Goal: Find specific page/section: Find specific page/section

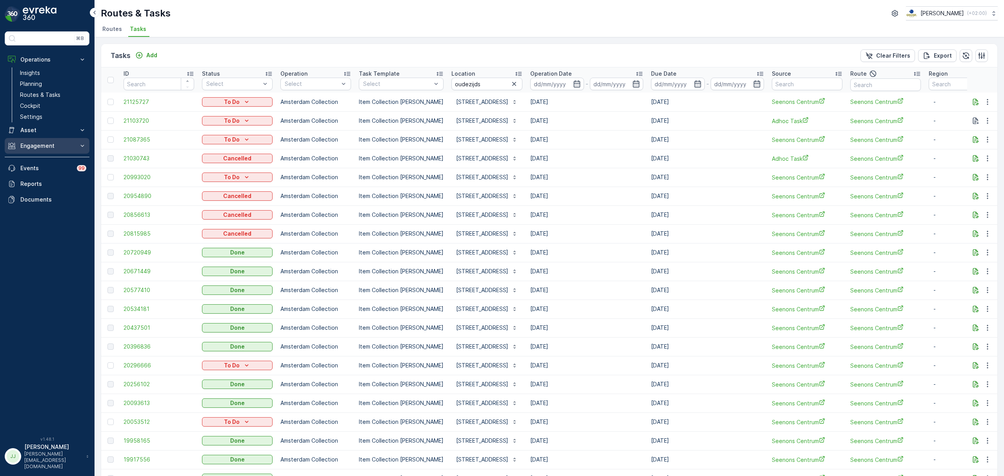
drag, startPoint x: 0, startPoint y: 0, endPoint x: 40, endPoint y: 151, distance: 155.9
click at [40, 151] on button "Engagement" at bounding box center [47, 146] width 85 height 16
click at [41, 173] on link "Entities" at bounding box center [53, 170] width 73 height 11
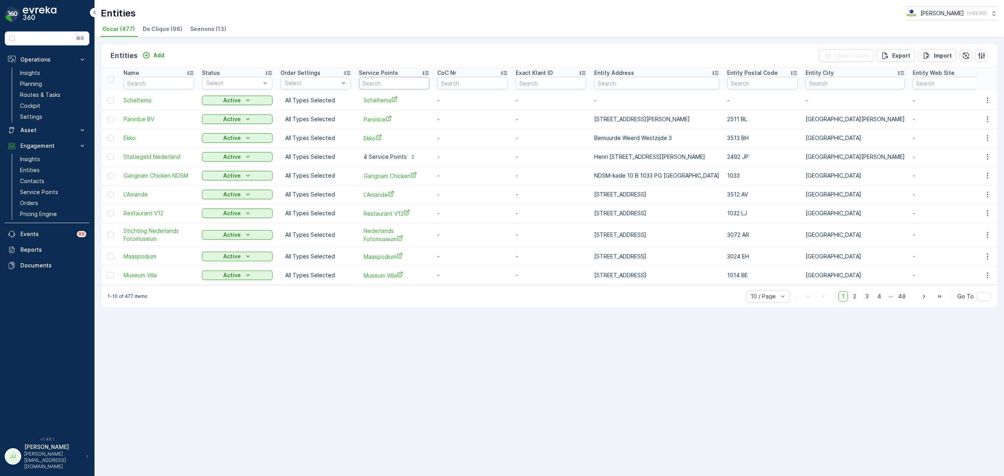
click at [369, 81] on input "text" at bounding box center [394, 83] width 71 height 13
type input "kook"
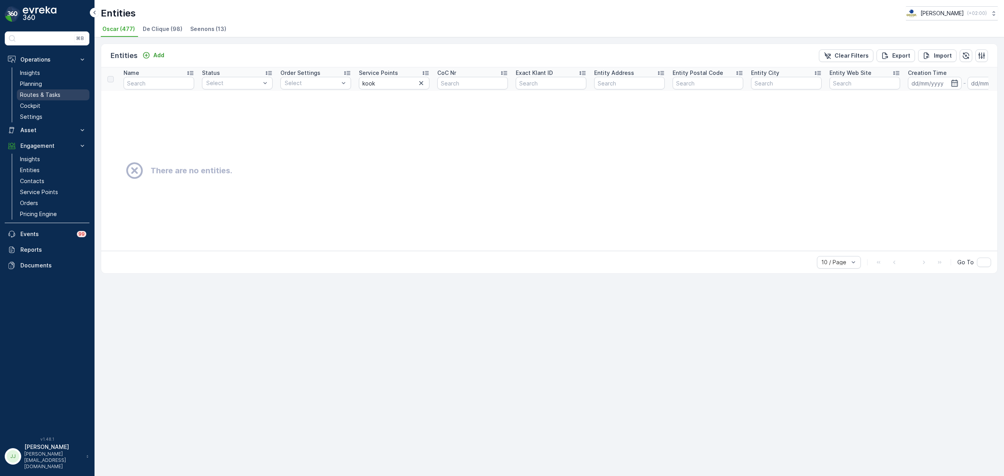
click at [49, 96] on p "Routes & Tasks" at bounding box center [40, 95] width 40 height 8
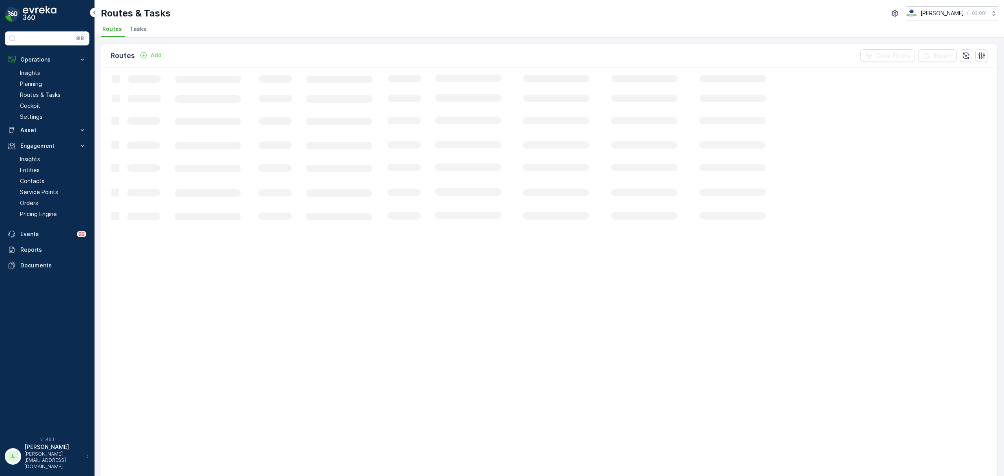
click at [145, 29] on li "Tasks" at bounding box center [138, 30] width 21 height 13
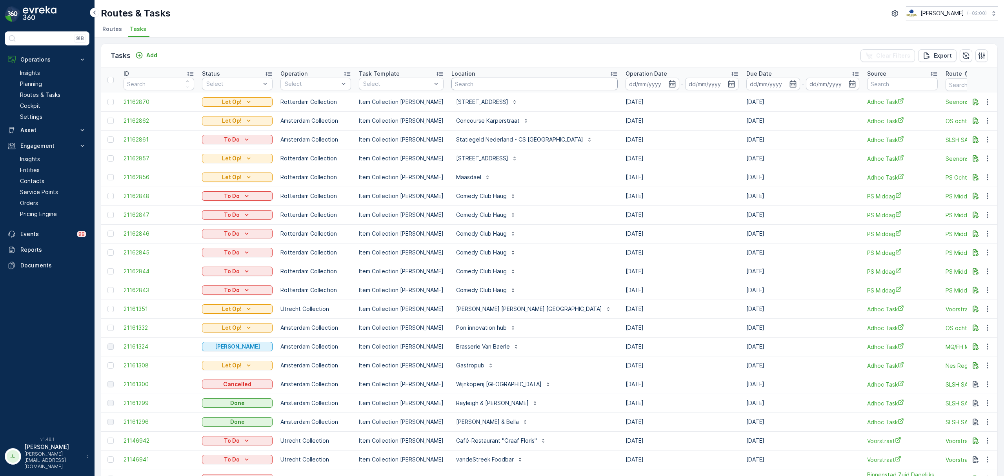
click at [539, 84] on input "text" at bounding box center [535, 84] width 166 height 13
type input "gang"
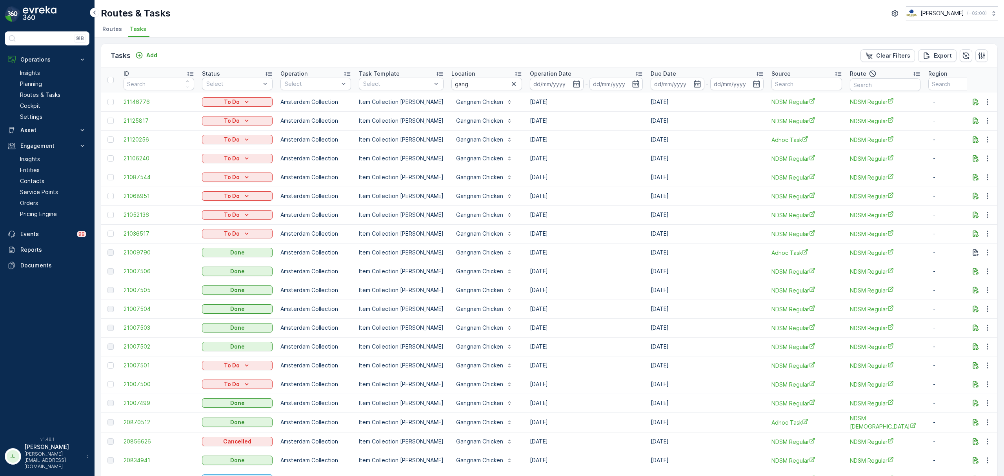
click at [111, 29] on span "Routes" at bounding box center [112, 29] width 20 height 8
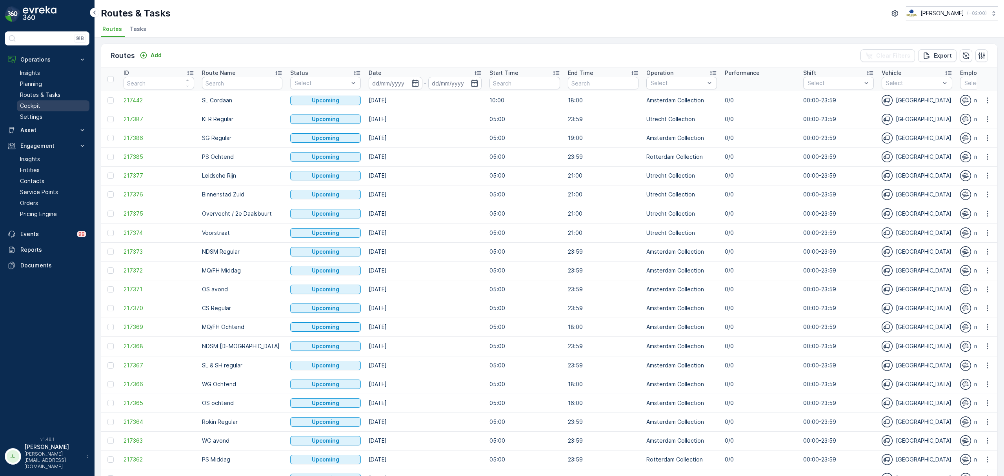
click at [26, 104] on p "Cockpit" at bounding box center [30, 106] width 20 height 8
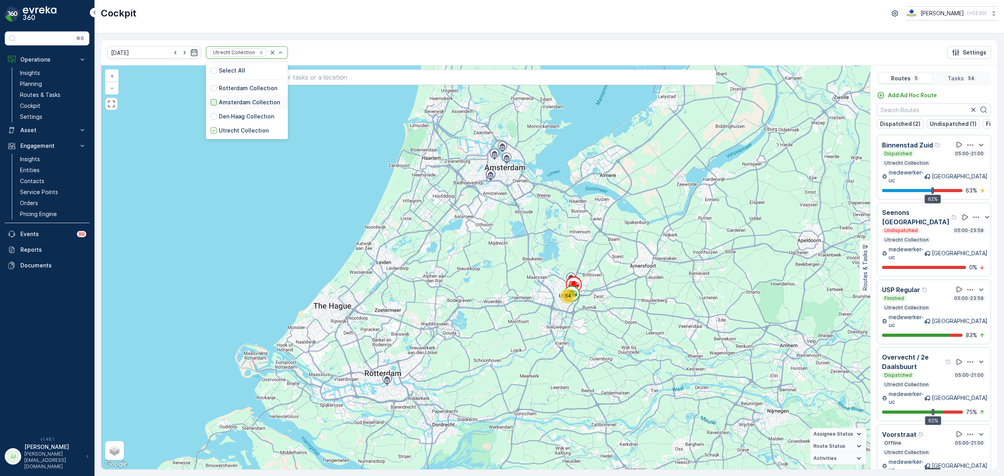
click at [211, 102] on div at bounding box center [214, 102] width 6 height 6
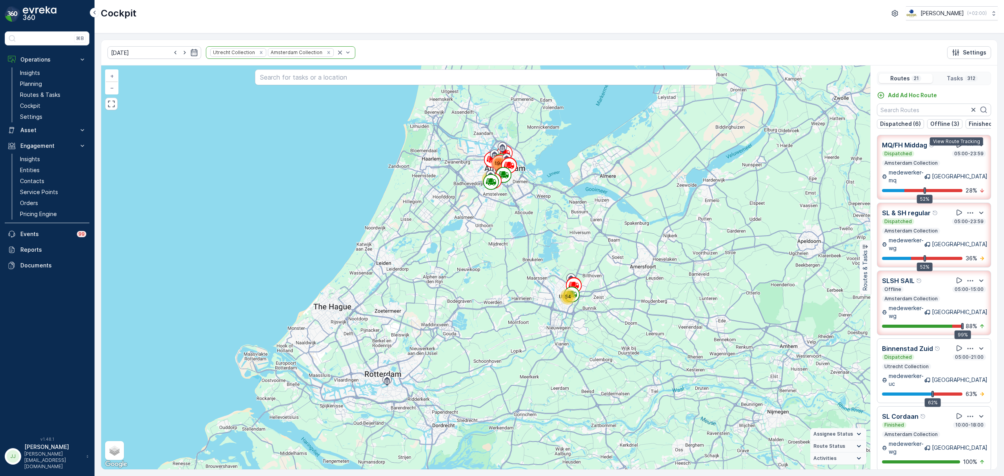
click at [956, 148] on icon at bounding box center [960, 145] width 8 height 8
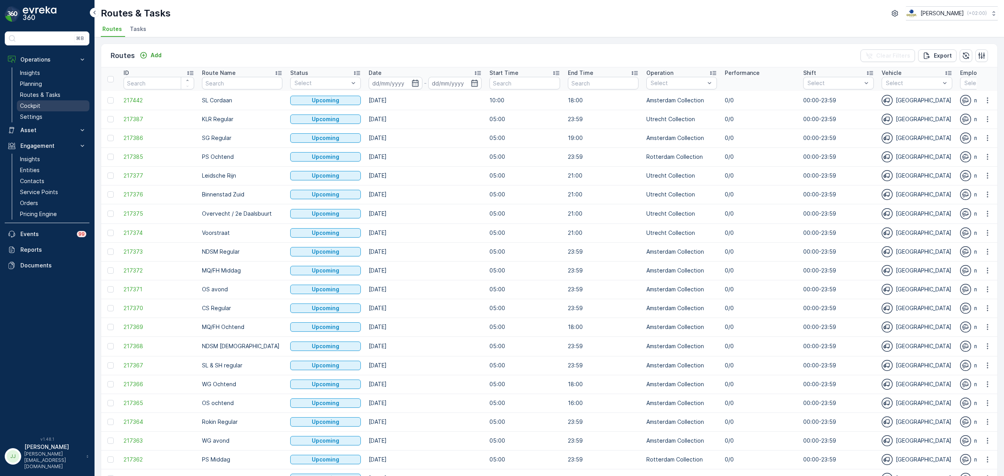
click at [43, 101] on link "Cockpit" at bounding box center [53, 105] width 73 height 11
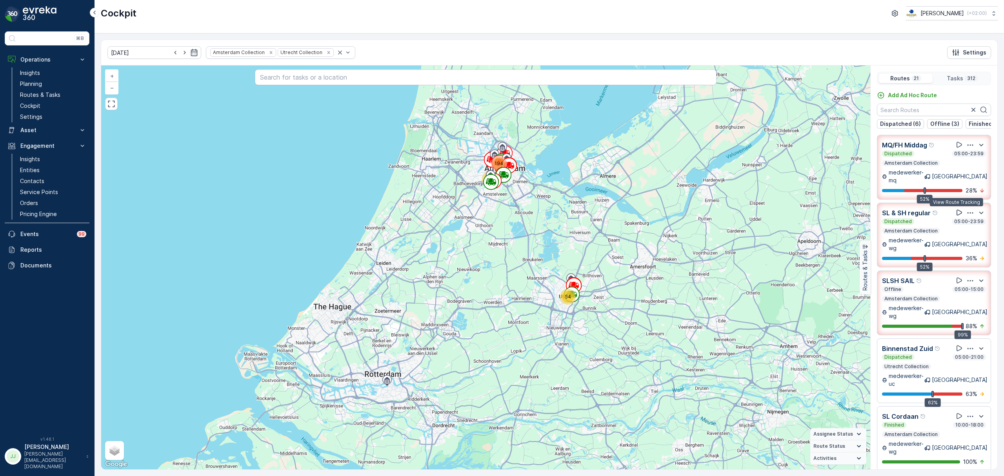
click at [959, 209] on icon at bounding box center [960, 213] width 8 height 8
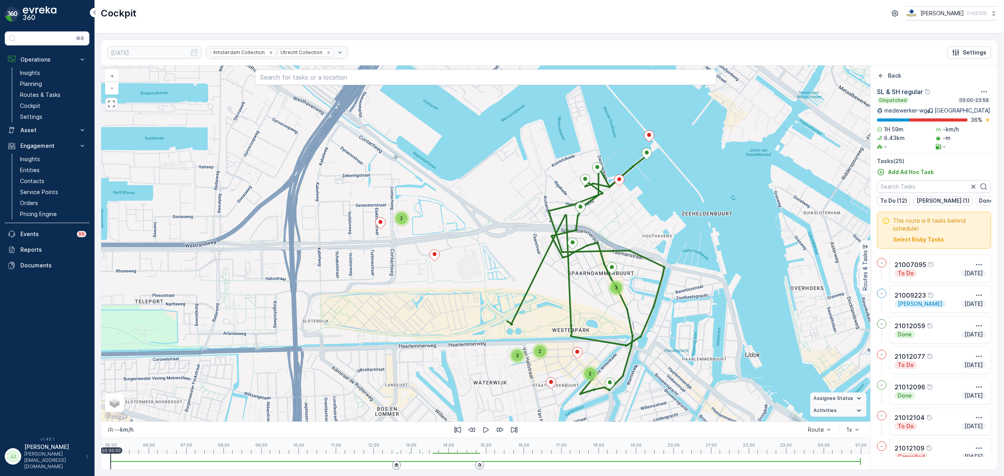
drag, startPoint x: 630, startPoint y: 203, endPoint x: 660, endPoint y: 171, distance: 43.6
click at [660, 171] on div "3 2 3 2 2 + − Satellite Roadmap Terrain Hybrid Leaflet Keyboard shortcuts Map D…" at bounding box center [485, 244] width 769 height 356
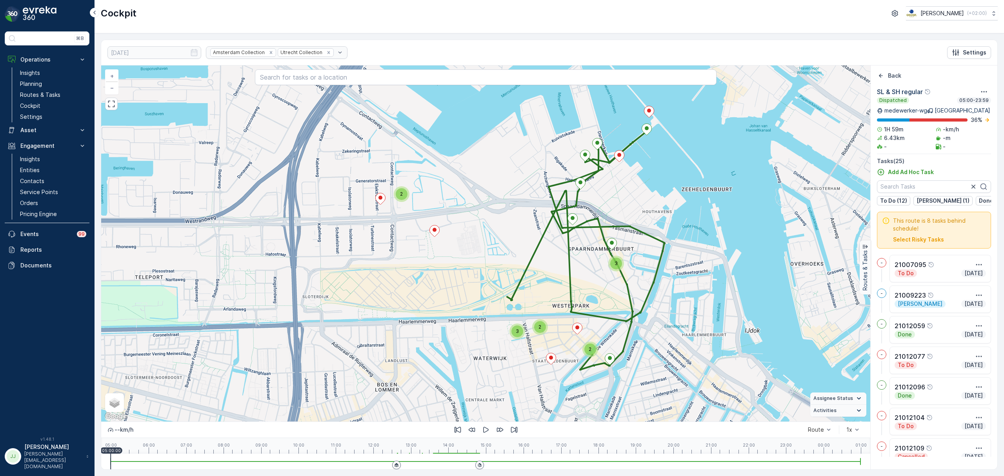
click at [621, 268] on div "3" at bounding box center [617, 264] width 16 height 16
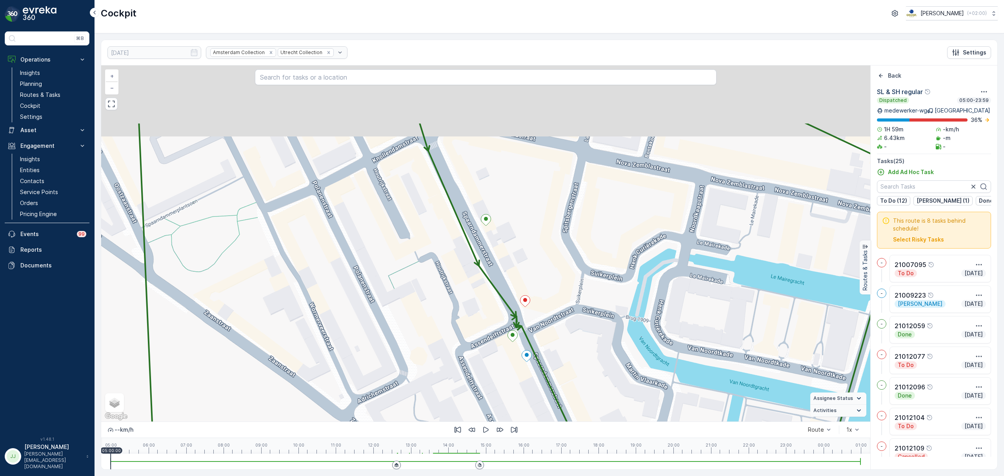
drag, startPoint x: 550, startPoint y: 302, endPoint x: 557, endPoint y: 319, distance: 17.9
click at [557, 319] on div "2 + − Satellite Roadmap Terrain Hybrid Leaflet Keyboard shortcuts Map Data Map …" at bounding box center [485, 244] width 769 height 356
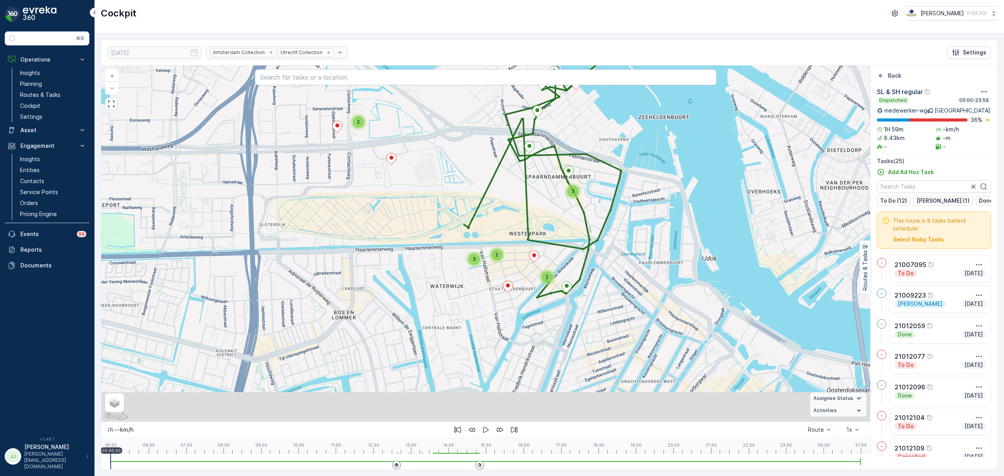
drag, startPoint x: 582, startPoint y: 353, endPoint x: 608, endPoint y: 234, distance: 122.4
click at [608, 234] on div "2 2 3 2 3 + − Satellite Roadmap Terrain Hybrid Leaflet Keyboard shortcuts Map D…" at bounding box center [485, 244] width 769 height 356
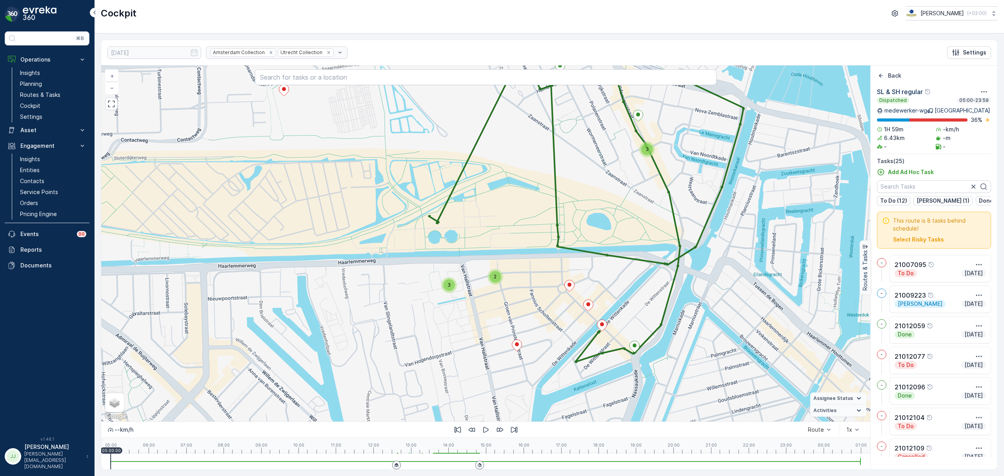
drag, startPoint x: 540, startPoint y: 339, endPoint x: 548, endPoint y: 382, distance: 43.0
click at [548, 382] on div "2 3 2 3 + − Satellite Roadmap Terrain Hybrid Leaflet Keyboard shortcuts Map Dat…" at bounding box center [485, 244] width 769 height 356
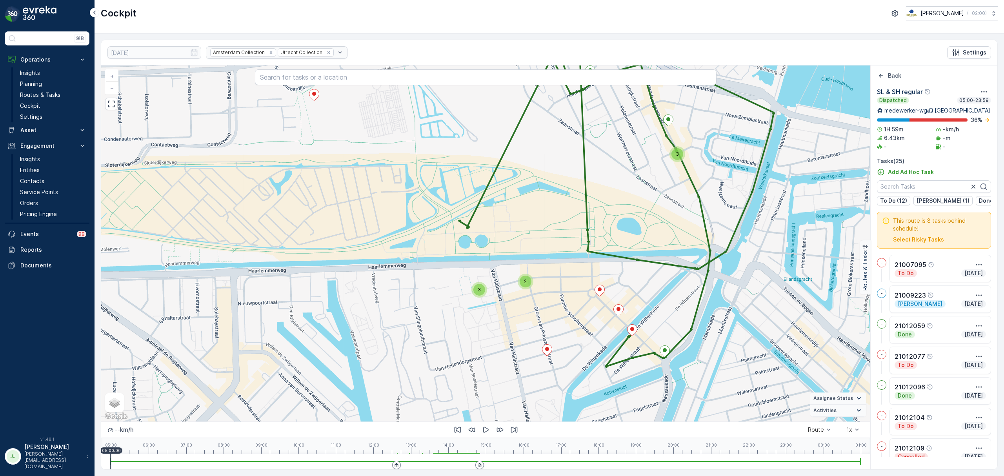
drag, startPoint x: 539, startPoint y: 349, endPoint x: 563, endPoint y: 317, distance: 40.0
click at [563, 317] on div "2 3 2 3 + − Satellite Roadmap Terrain Hybrid Leaflet Keyboard shortcuts Map Dat…" at bounding box center [485, 244] width 769 height 356
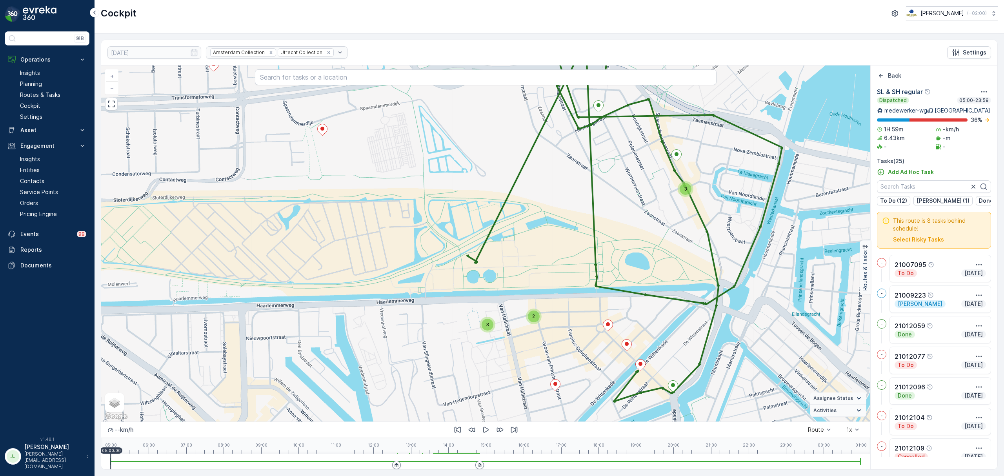
drag, startPoint x: 552, startPoint y: 335, endPoint x: 595, endPoint y: 395, distance: 74.2
click at [602, 401] on div "2 3 2 3 + − Satellite Roadmap Terrain Hybrid Leaflet Keyboard shortcuts Map Dat…" at bounding box center [485, 244] width 769 height 356
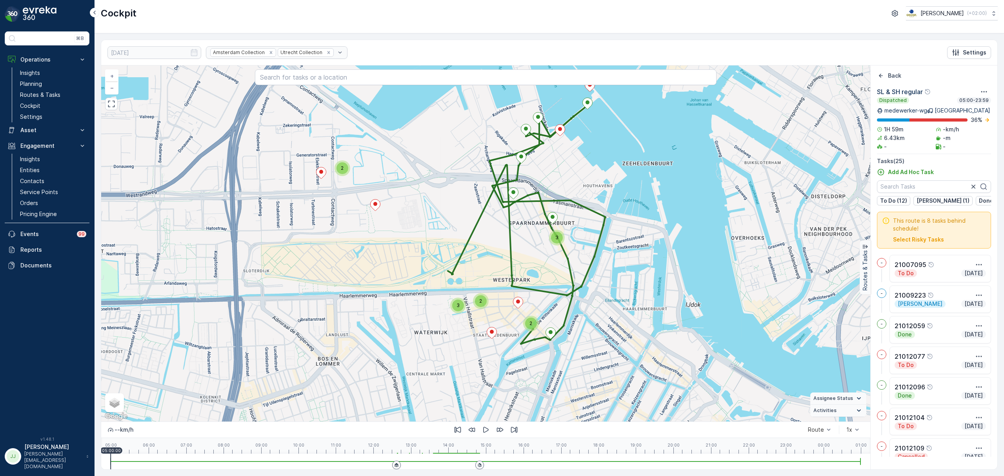
drag, startPoint x: 395, startPoint y: 255, endPoint x: 397, endPoint y: 249, distance: 6.7
click at [397, 249] on div "2 2 3 2 3 + − Satellite Roadmap Terrain Hybrid Leaflet Keyboard shortcuts Map D…" at bounding box center [485, 244] width 769 height 356
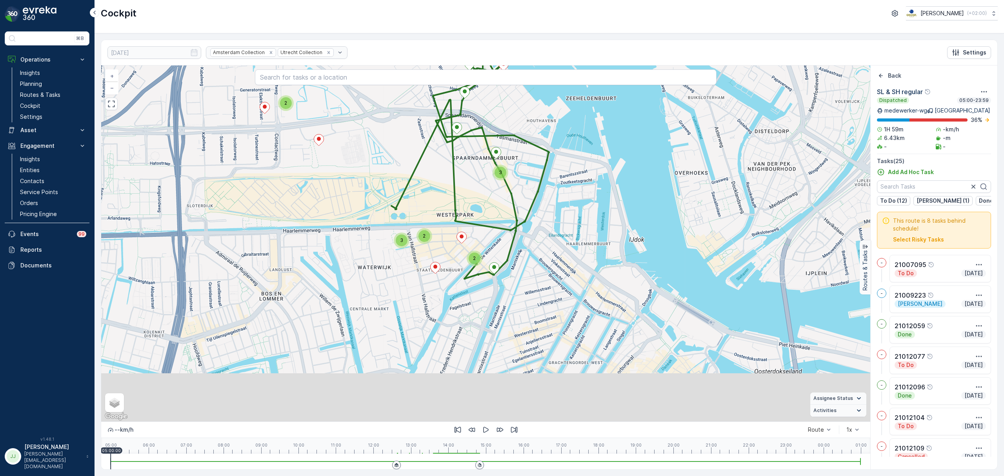
drag, startPoint x: 614, startPoint y: 303, endPoint x: 555, endPoint y: 246, distance: 82.7
click at [555, 245] on div "2 2 3 2 3 + − Satellite Roadmap Terrain Hybrid Leaflet Keyboard shortcuts Map D…" at bounding box center [485, 244] width 769 height 356
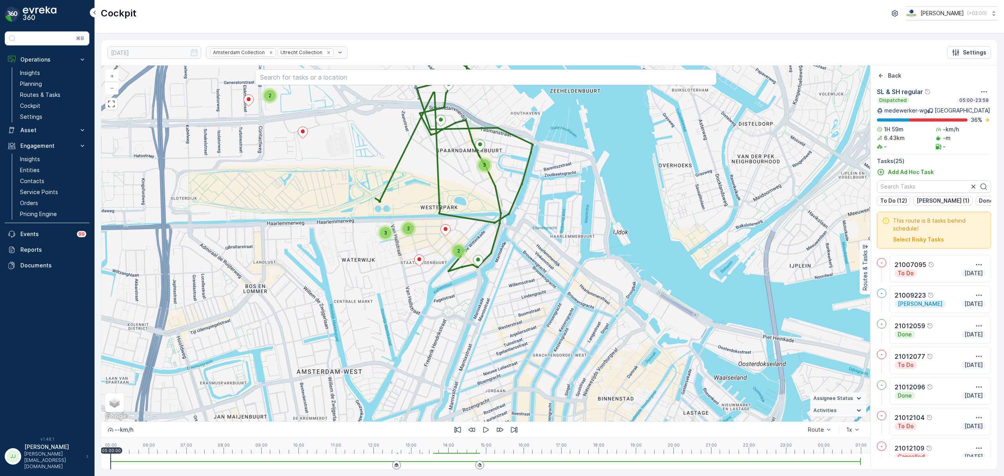
drag, startPoint x: 582, startPoint y: 288, endPoint x: 450, endPoint y: 253, distance: 137.2
click at [427, 231] on div "2 2 3 2 3 + − Satellite Roadmap Terrain Hybrid Leaflet Keyboard shortcuts Map D…" at bounding box center [485, 244] width 769 height 356
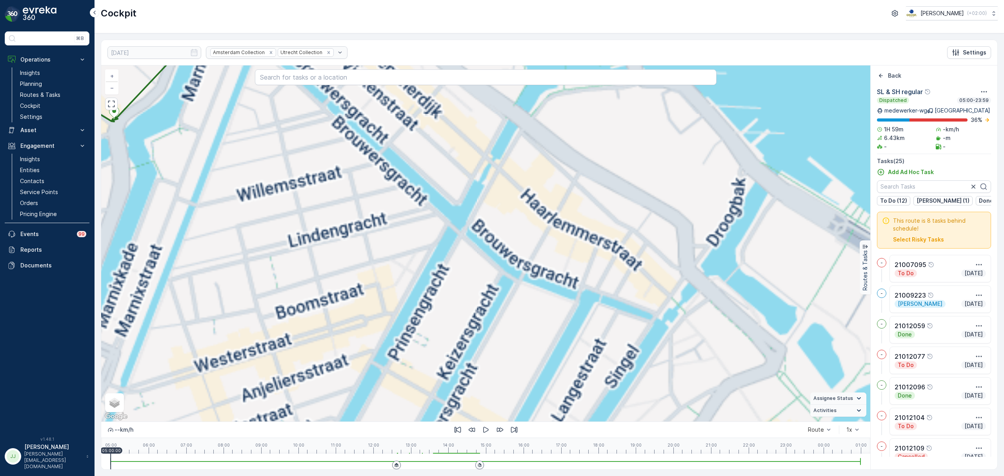
drag, startPoint x: 343, startPoint y: 204, endPoint x: 369, endPoint y: 343, distance: 141.0
click at [371, 350] on div "2 2 3 2 3 2 2 2 + − Satellite Roadmap Terrain Hybrid Leaflet Keyboard shortcuts…" at bounding box center [485, 244] width 769 height 356
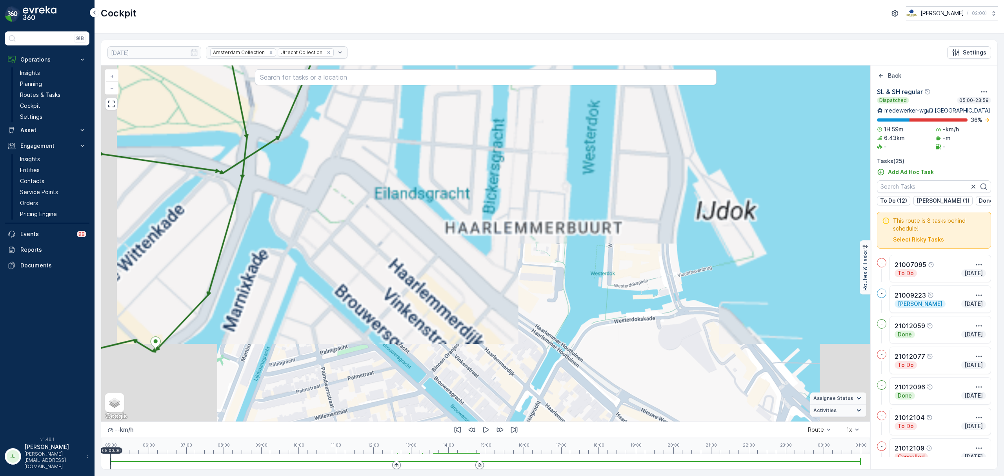
drag, startPoint x: 337, startPoint y: 249, endPoint x: 388, endPoint y: 255, distance: 51.0
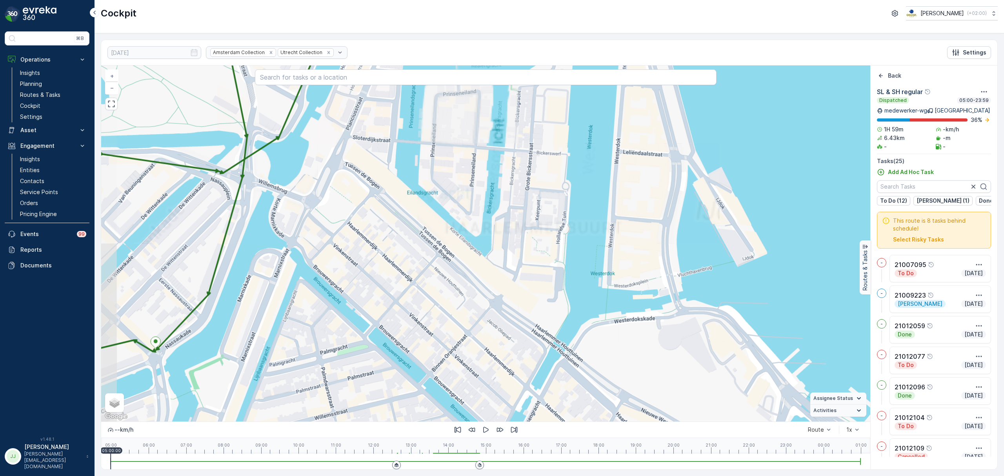
click at [364, 319] on div "2 2 2 + − Satellite Roadmap Terrain Hybrid Leaflet Keyboard shortcuts Map Data …" at bounding box center [485, 244] width 769 height 356
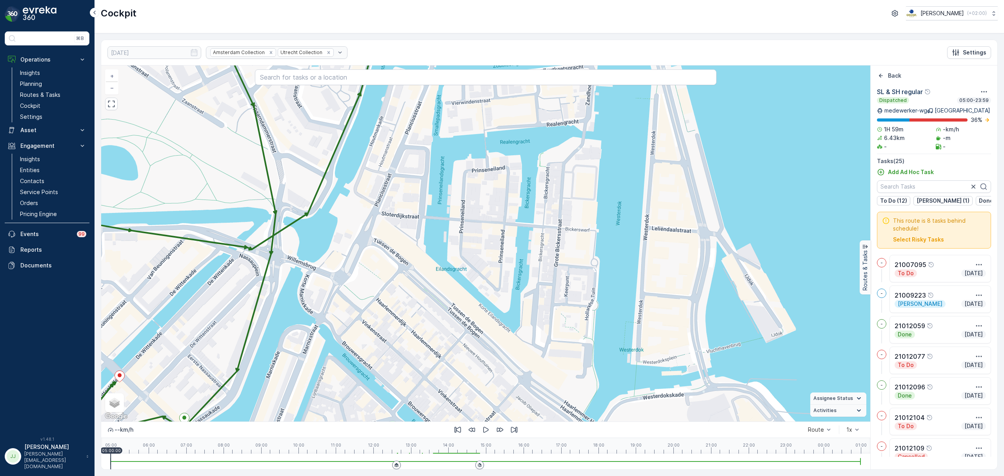
click at [355, 299] on div "2 2 2 + − Satellite Roadmap Terrain Hybrid Leaflet Keyboard shortcuts Map Data …" at bounding box center [485, 244] width 769 height 356
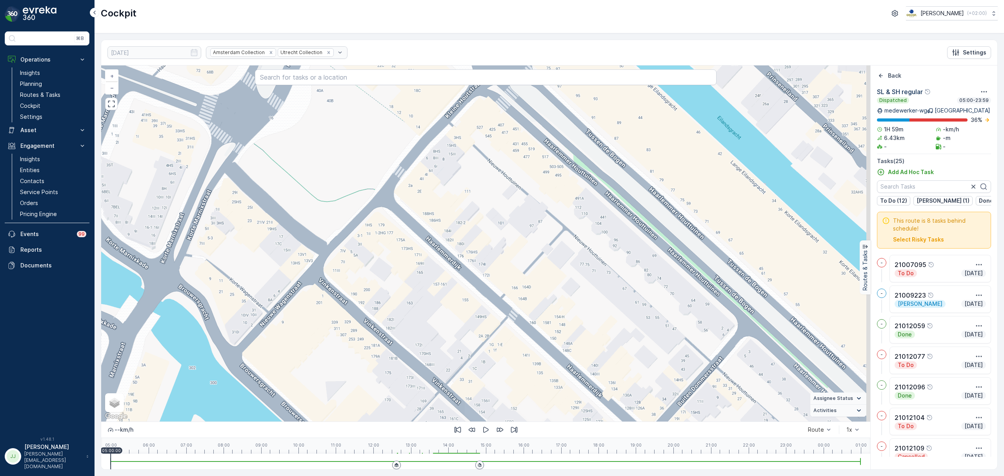
drag, startPoint x: 404, startPoint y: 358, endPoint x: 384, endPoint y: 339, distance: 26.9
click at [384, 339] on div "2 + − Satellite Roadmap Terrain Hybrid Leaflet Keyboard shortcuts Map Data Map …" at bounding box center [485, 244] width 769 height 356
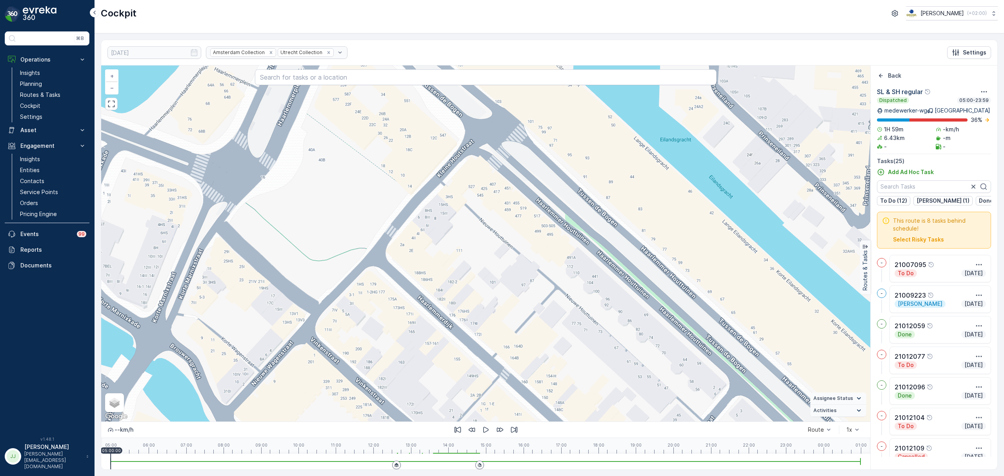
drag, startPoint x: 319, startPoint y: 232, endPoint x: 315, endPoint y: 250, distance: 18.3
click at [315, 250] on div "2 + − Satellite Roadmap Terrain Hybrid Leaflet Keyboard shortcuts Map Data Map …" at bounding box center [485, 244] width 769 height 356
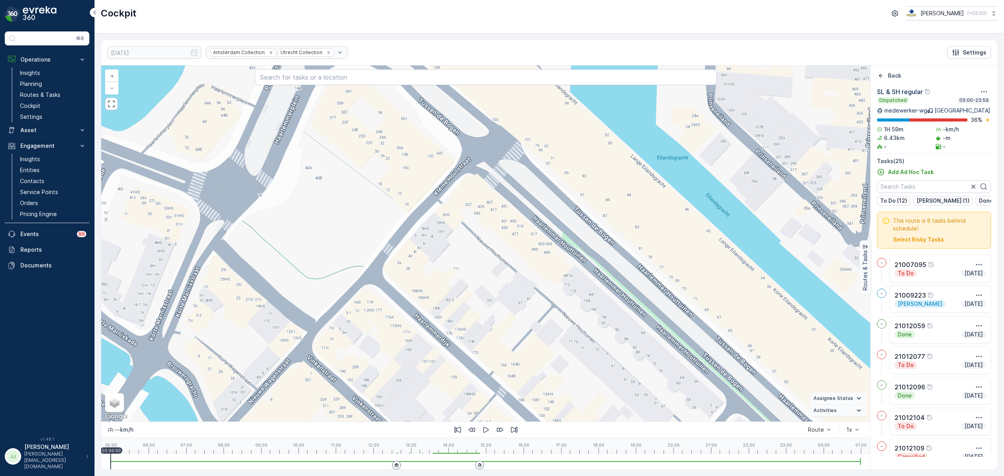
drag, startPoint x: 457, startPoint y: 167, endPoint x: 469, endPoint y: 148, distance: 22.3
click at [472, 131] on div "2 + − Satellite Roadmap Terrain Hybrid Leaflet Keyboard shortcuts Map Data Map …" at bounding box center [485, 244] width 769 height 356
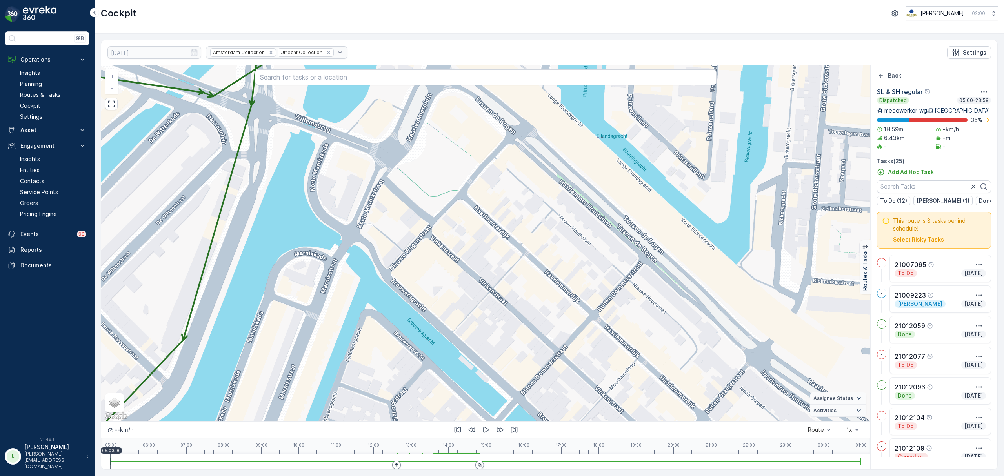
click at [463, 321] on div "2 + − Satellite Roadmap Terrain Hybrid Leaflet Keyboard shortcuts Map Data Map …" at bounding box center [485, 244] width 769 height 356
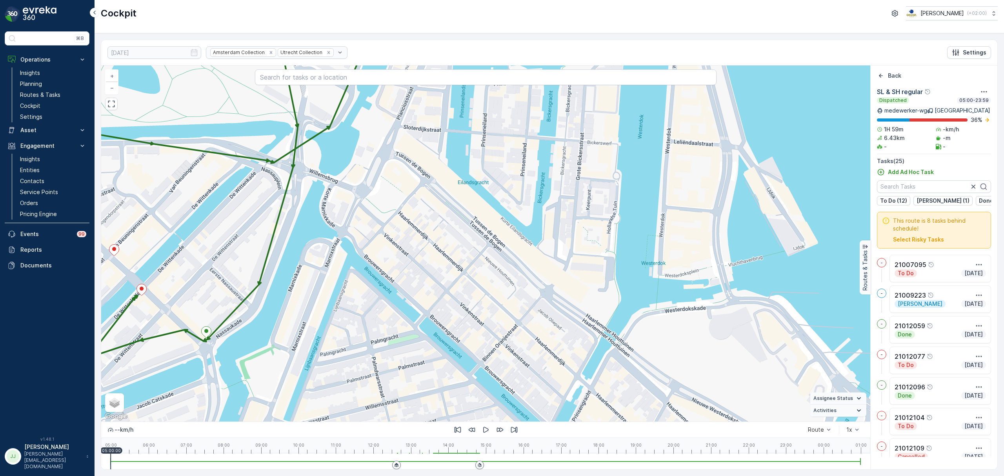
drag, startPoint x: 472, startPoint y: 324, endPoint x: 423, endPoint y: 272, distance: 71.6
click at [423, 272] on div "2 2 2 + − Satellite Roadmap Terrain Hybrid Leaflet Keyboard shortcuts Map Data …" at bounding box center [485, 244] width 769 height 356
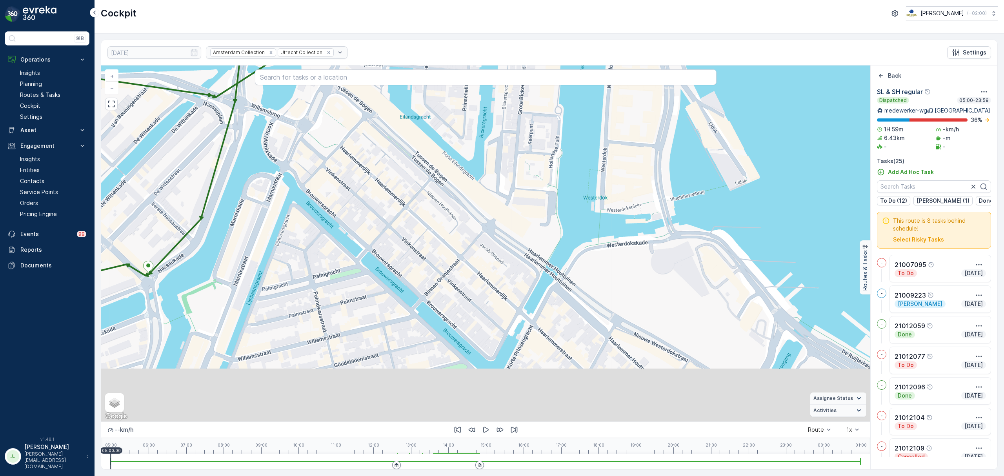
drag, startPoint x: 392, startPoint y: 267, endPoint x: 379, endPoint y: 251, distance: 20.3
click at [379, 251] on div "2 2 2 + − Satellite Roadmap Terrain Hybrid Leaflet Keyboard shortcuts Map Data …" at bounding box center [485, 244] width 769 height 356
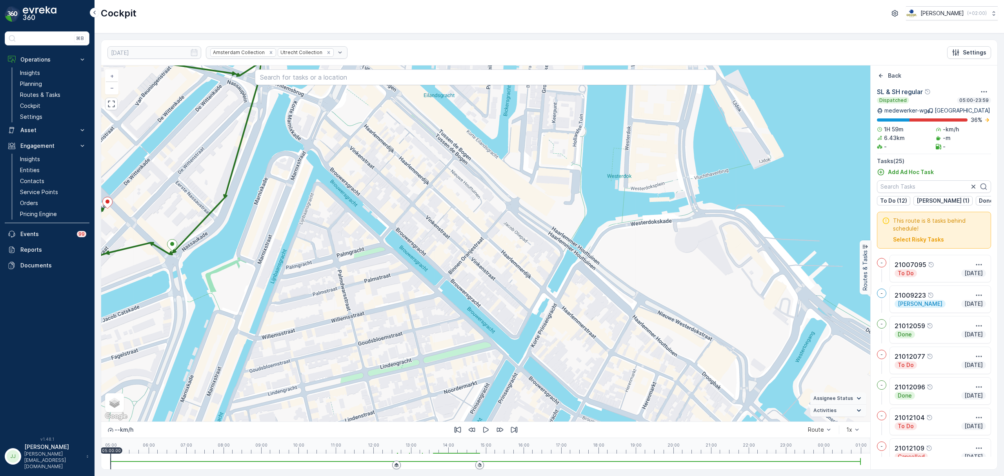
drag, startPoint x: 321, startPoint y: 265, endPoint x: 348, endPoint y: 242, distance: 35.9
click at [348, 242] on div "2 2 2 + − Satellite Roadmap Terrain Hybrid Leaflet Keyboard shortcuts Map Data …" at bounding box center [485, 244] width 769 height 356
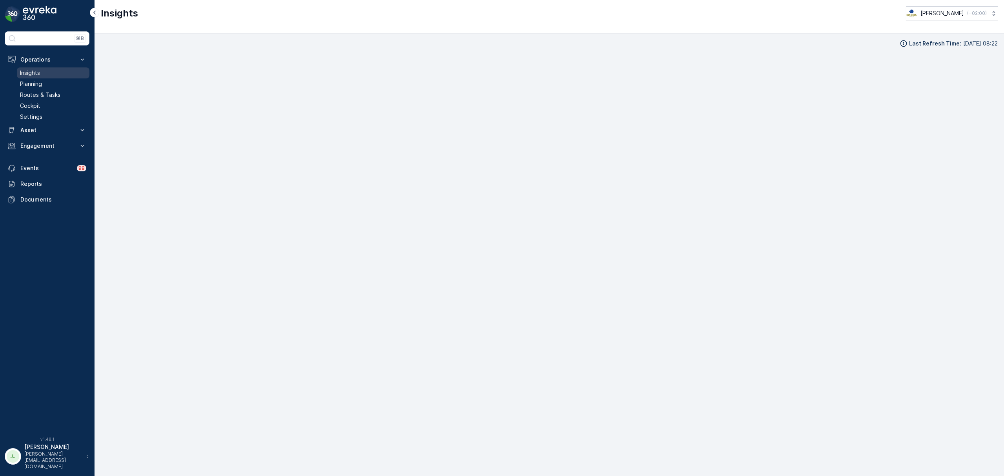
click at [49, 71] on link "Insights" at bounding box center [53, 72] width 73 height 11
click at [47, 81] on link "Planning" at bounding box center [53, 83] width 73 height 11
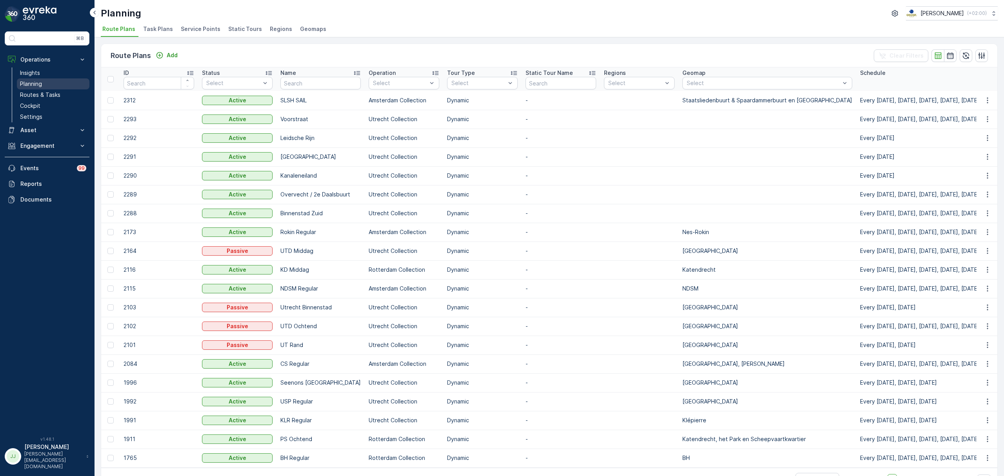
click at [49, 90] on link "Routes & Tasks" at bounding box center [53, 94] width 73 height 11
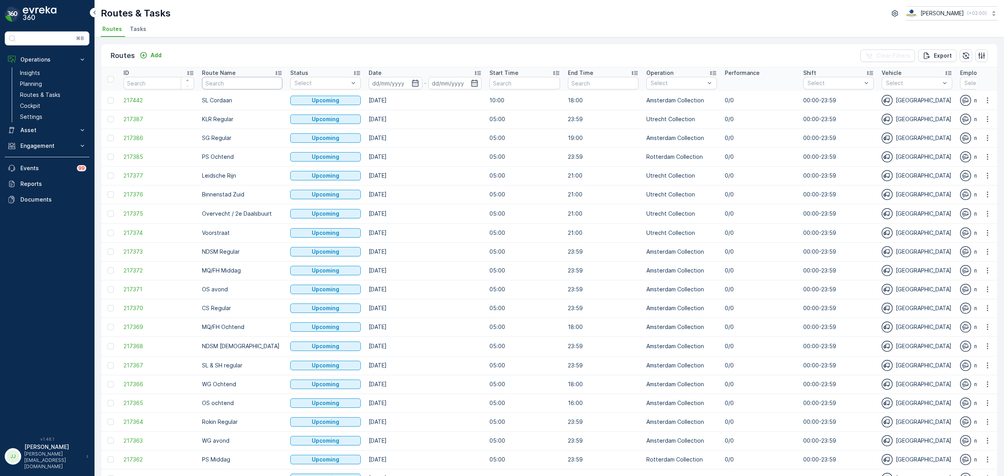
click at [216, 82] on input "text" at bounding box center [242, 83] width 80 height 13
type input "sl & sh"
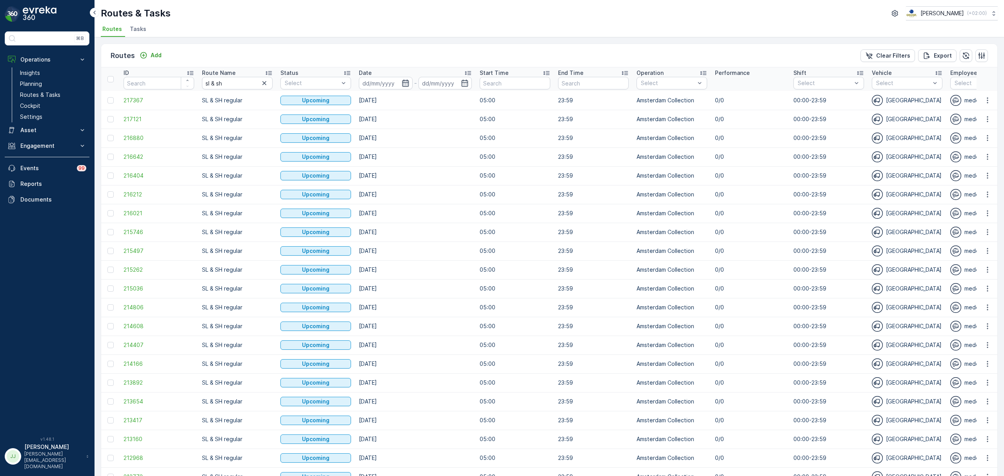
click at [403, 84] on icon "button" at bounding box center [406, 83] width 8 height 8
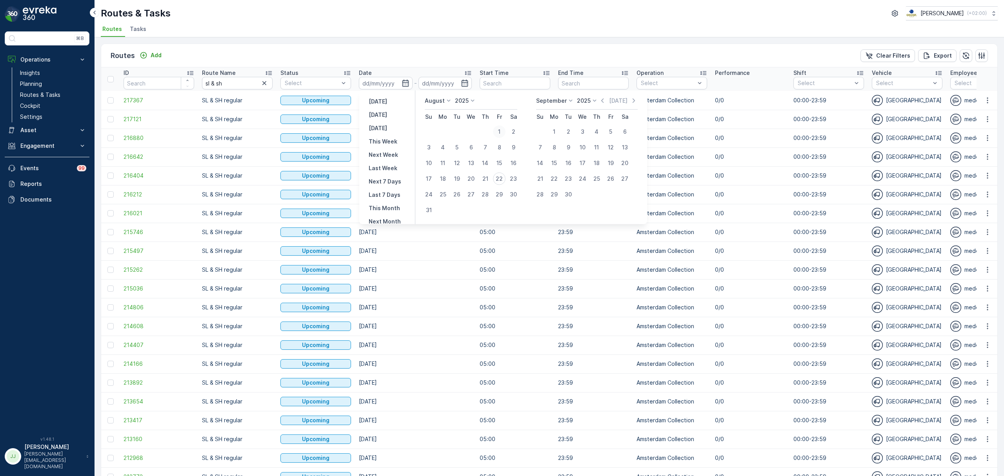
click at [498, 126] on div "1" at bounding box center [499, 132] width 13 height 13
type input "01.08.2025"
click at [501, 180] on div "22" at bounding box center [499, 179] width 13 height 13
type input "[DATE]"
click at [497, 132] on div "1" at bounding box center [499, 132] width 13 height 13
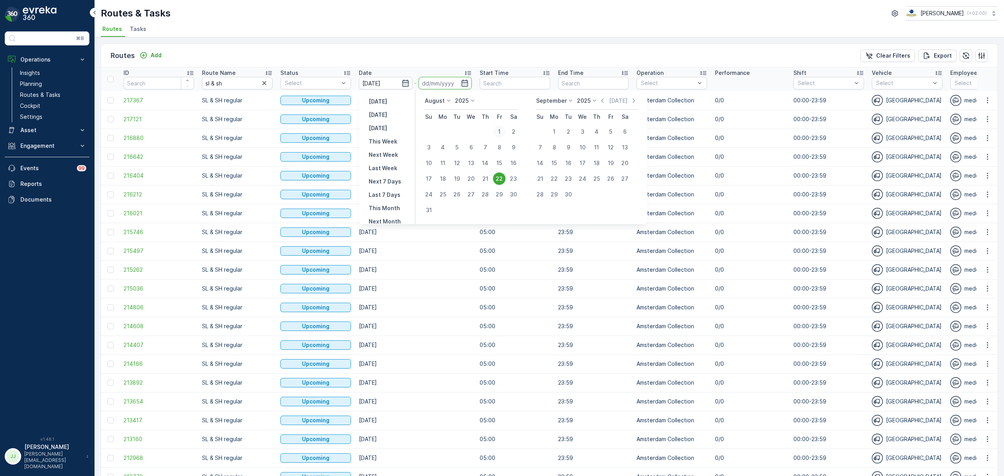
type input "01.08.2025"
click at [495, 177] on div "22" at bounding box center [499, 179] width 13 height 13
type input "[DATE]"
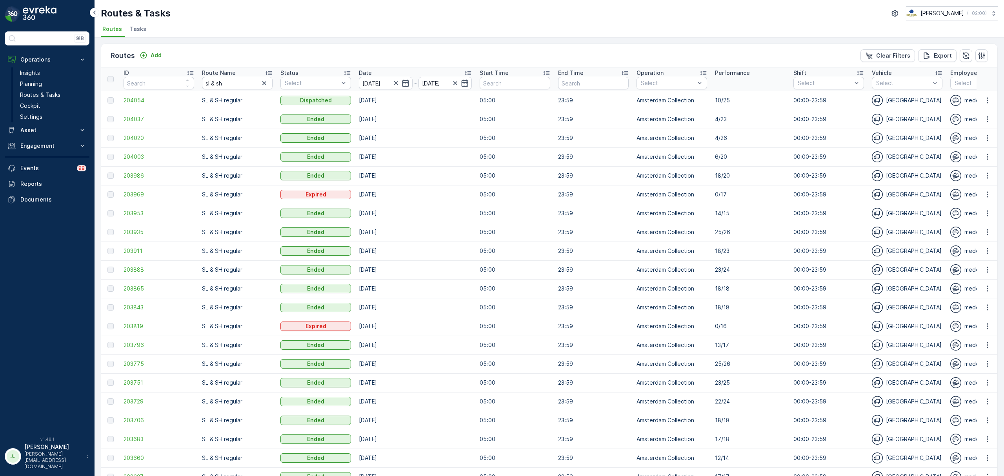
click at [140, 28] on span "Tasks" at bounding box center [138, 29] width 16 height 8
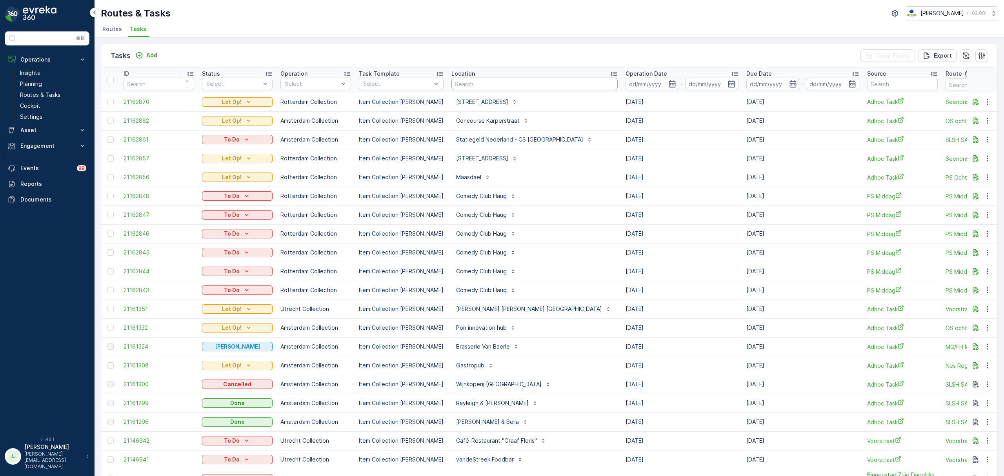
click at [465, 84] on input "text" at bounding box center [535, 84] width 166 height 13
type input "rayleigh"
